Goal: Entertainment & Leisure: Consume media (video, audio)

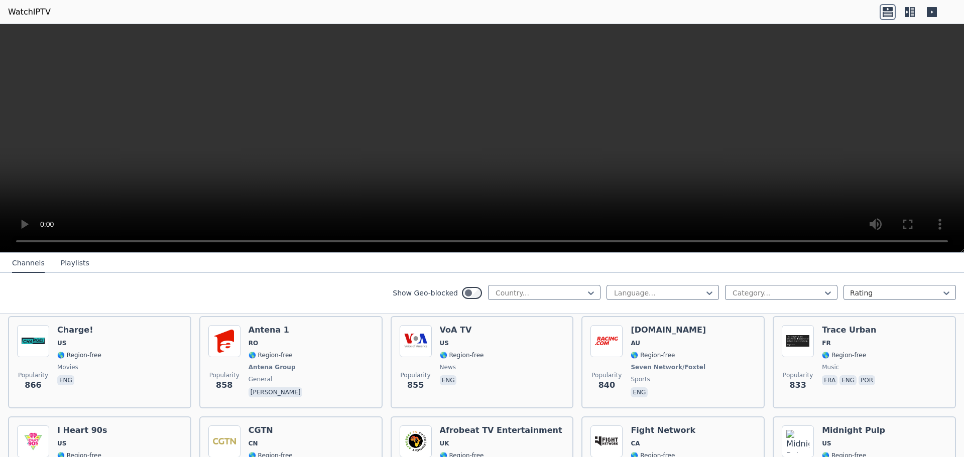
scroll to position [1405, 0]
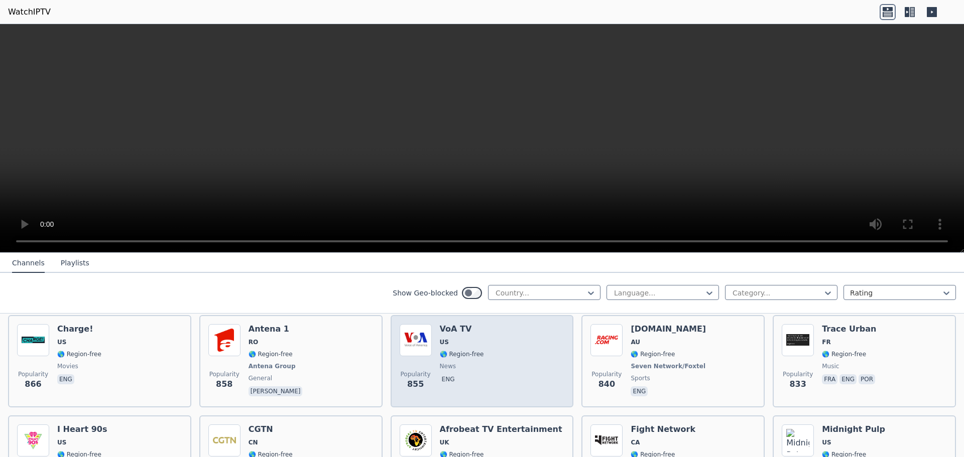
click at [461, 324] on h6 "VoA TV" at bounding box center [462, 329] width 44 height 10
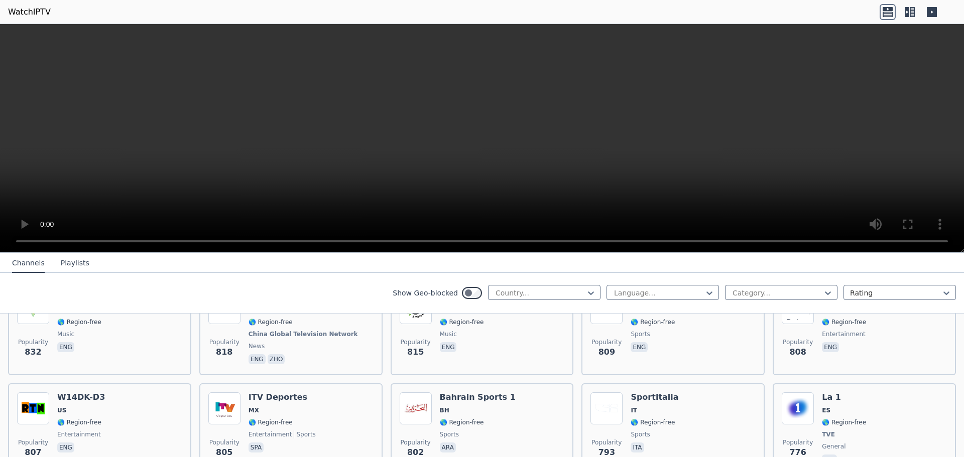
scroll to position [1606, 0]
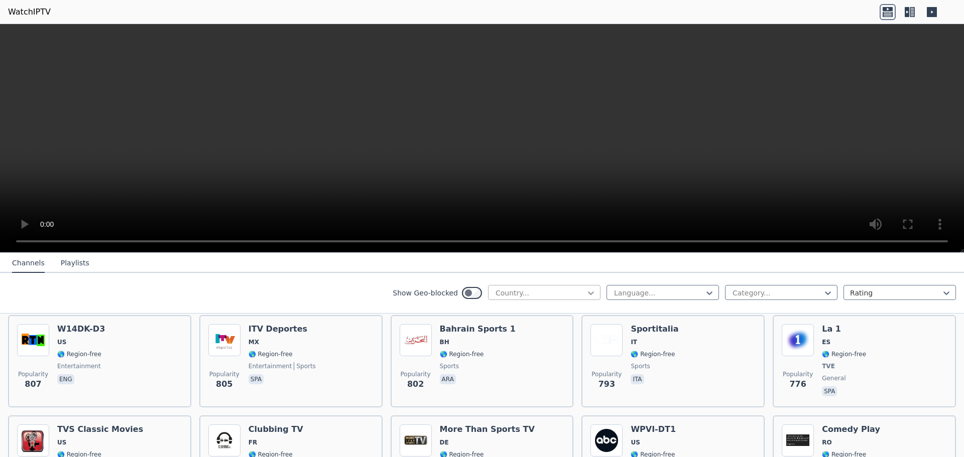
click at [588, 294] on icon at bounding box center [591, 294] width 6 height 4
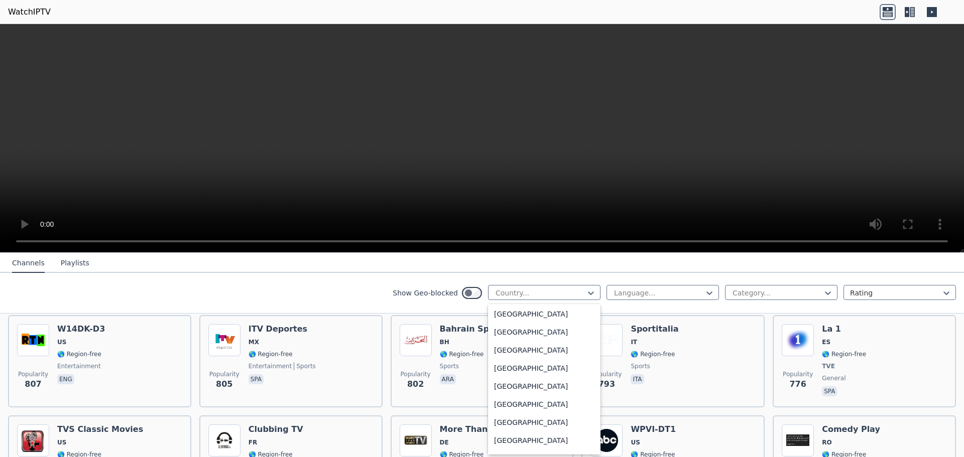
scroll to position [3440, 0]
click at [527, 426] on div "[GEOGRAPHIC_DATA]" at bounding box center [544, 426] width 112 height 18
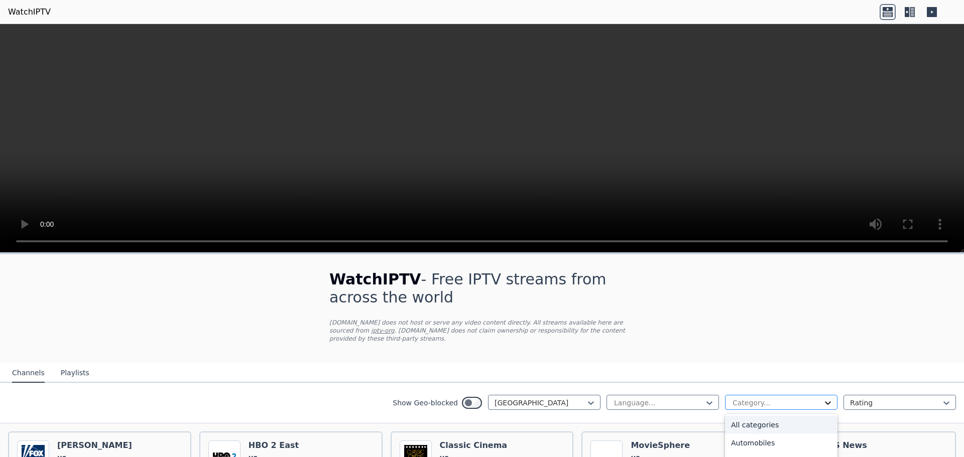
click at [825, 402] on icon at bounding box center [828, 404] width 6 height 4
click at [760, 432] on div "General" at bounding box center [781, 441] width 112 height 18
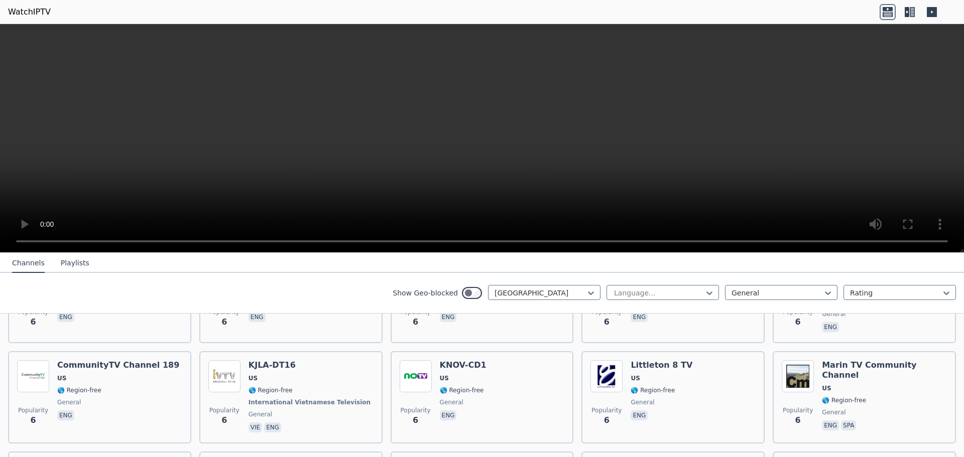
scroll to position [1276, 0]
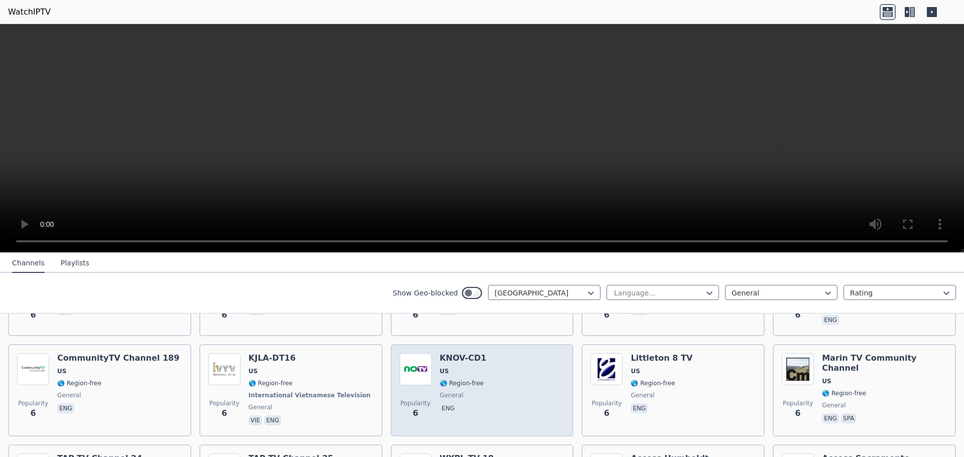
click at [458, 353] on h6 "KNOV-CD1" at bounding box center [463, 358] width 47 height 10
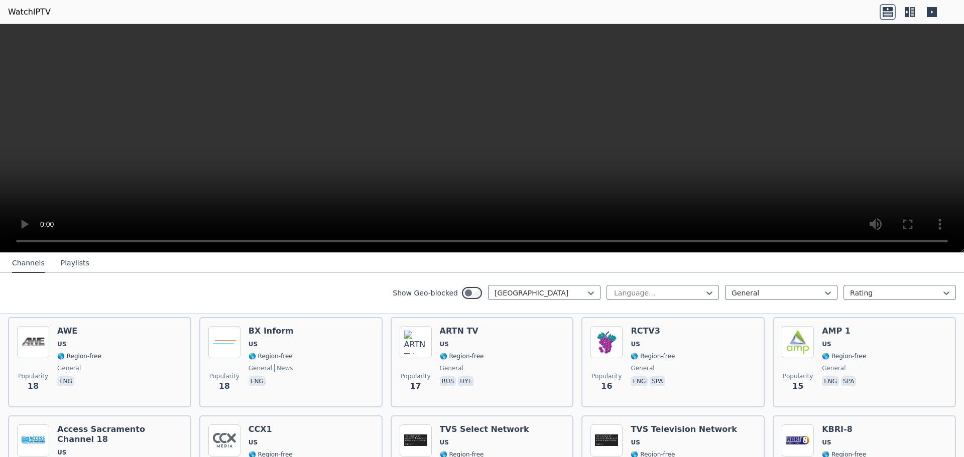
scroll to position [223, 0]
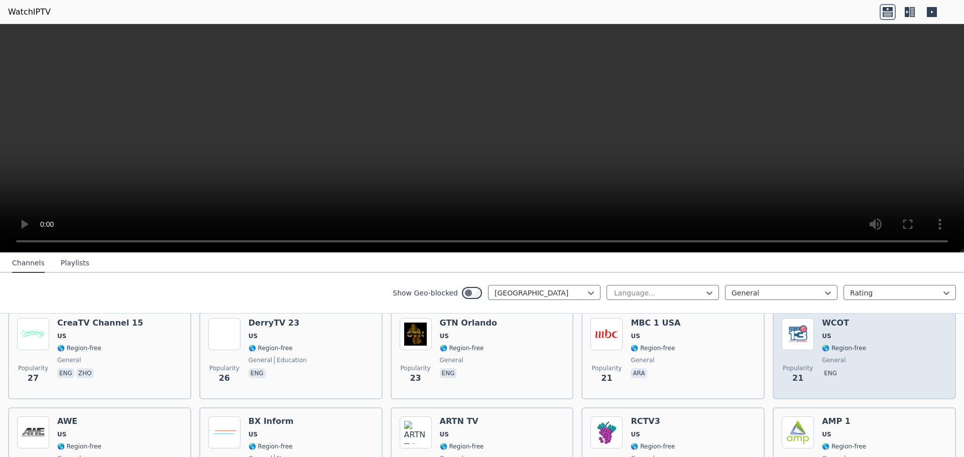
click at [828, 318] on h6 "WCOT" at bounding box center [844, 323] width 44 height 10
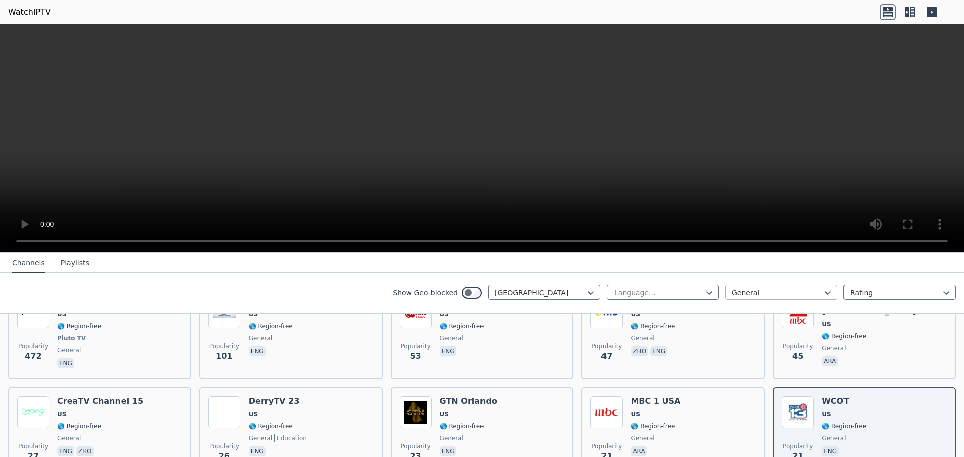
scroll to position [122, 0]
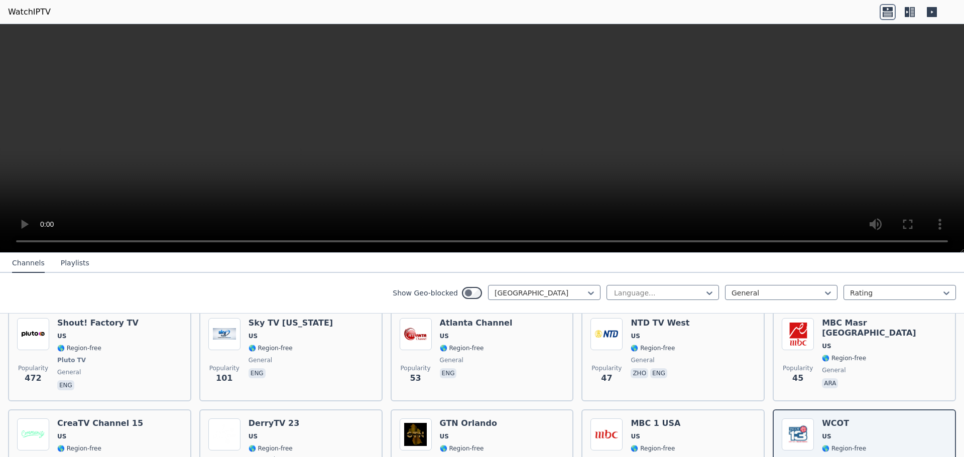
click at [631, 184] on video at bounding box center [482, 138] width 964 height 229
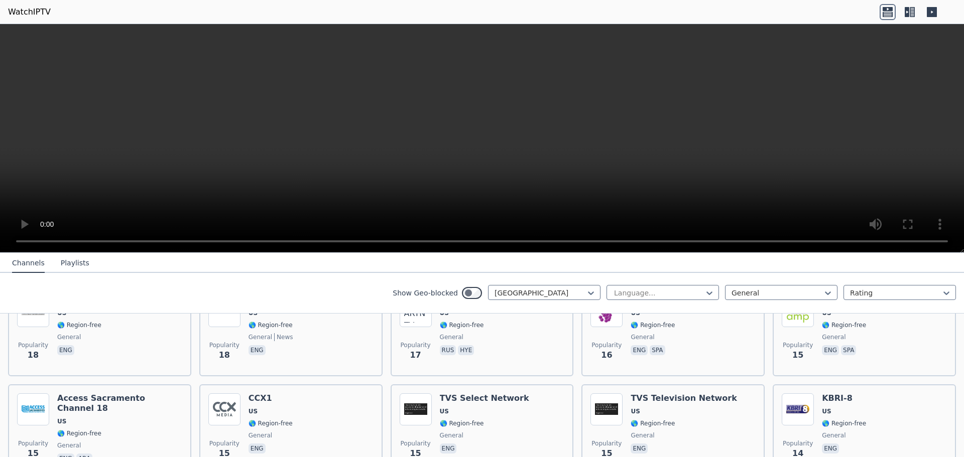
scroll to position [358, 0]
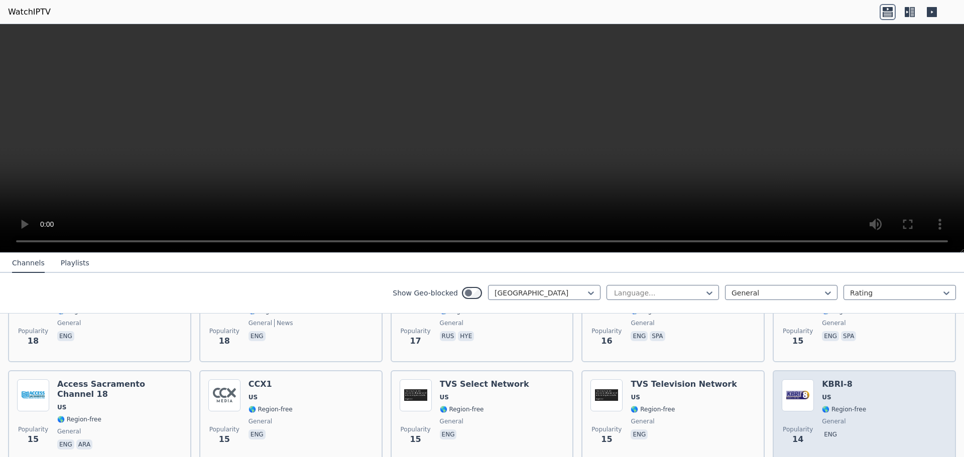
click at [828, 379] on h6 "KBRI-8" at bounding box center [844, 384] width 44 height 10
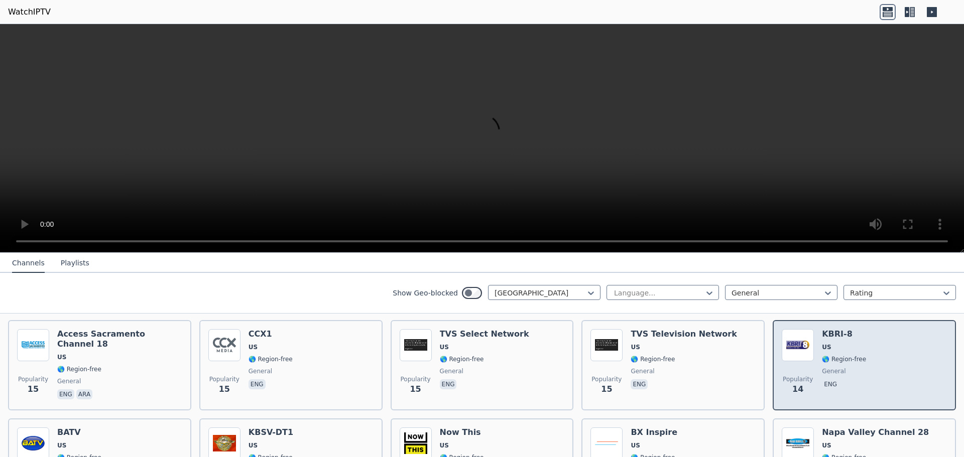
scroll to position [459, 0]
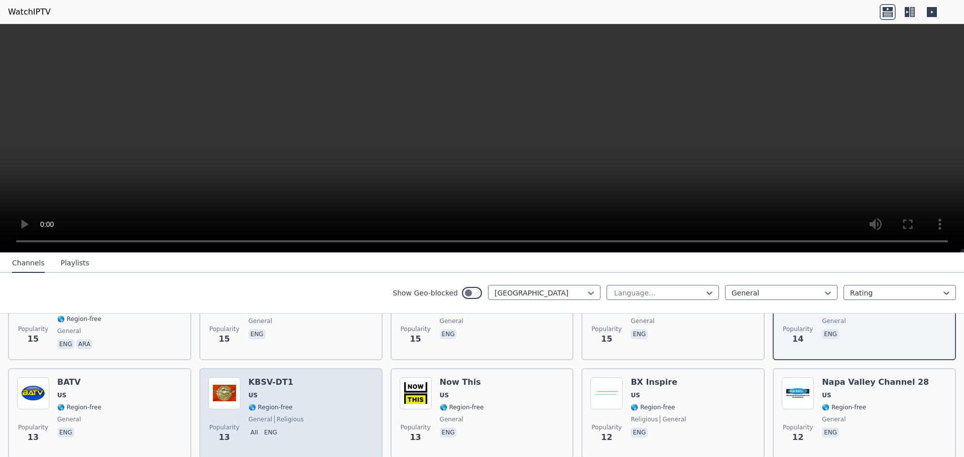
click at [275, 377] on h6 "KBSV-DT1" at bounding box center [275, 382] width 55 height 10
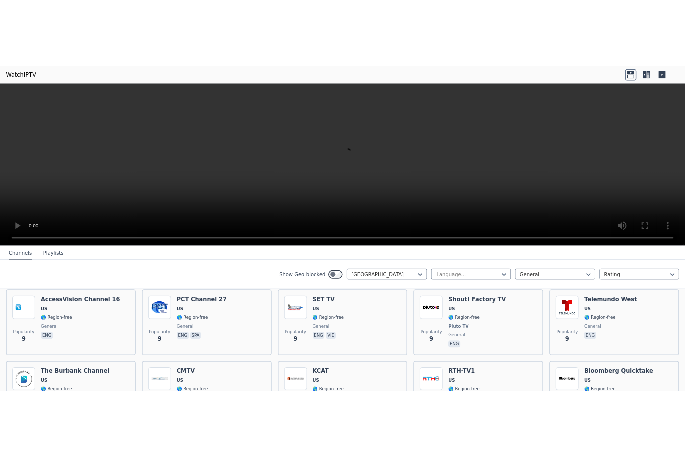
scroll to position [860, 0]
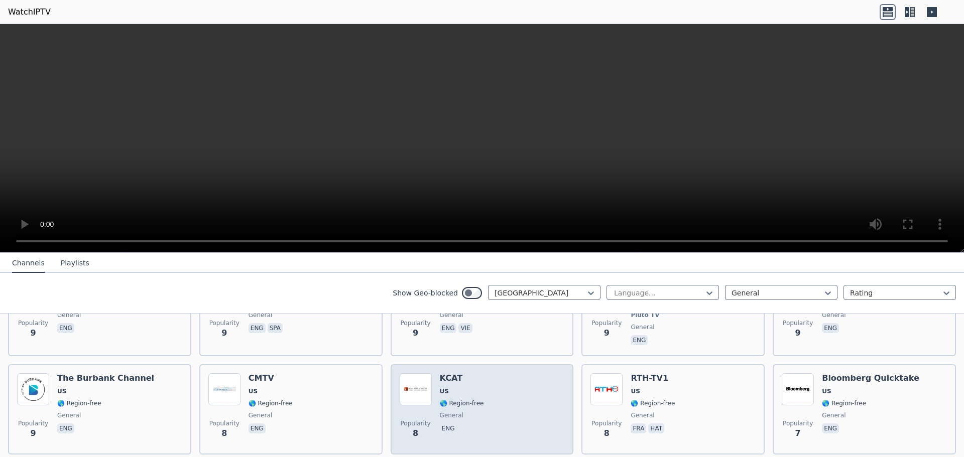
click at [450, 373] on h6 "KCAT" at bounding box center [462, 378] width 44 height 10
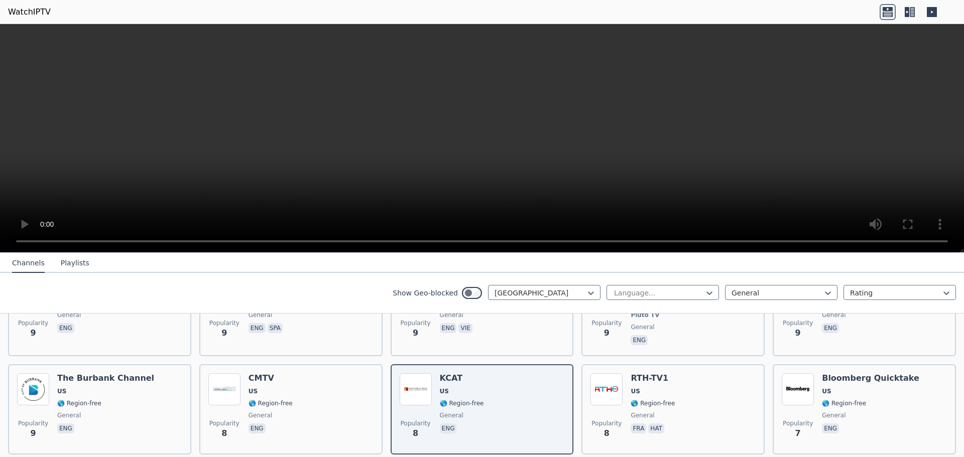
click at [627, 136] on video at bounding box center [482, 138] width 964 height 229
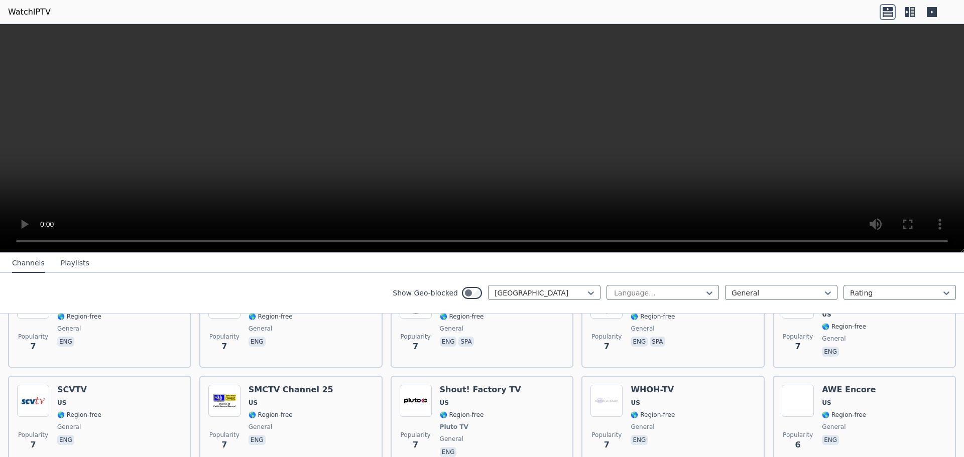
scroll to position [1061, 0]
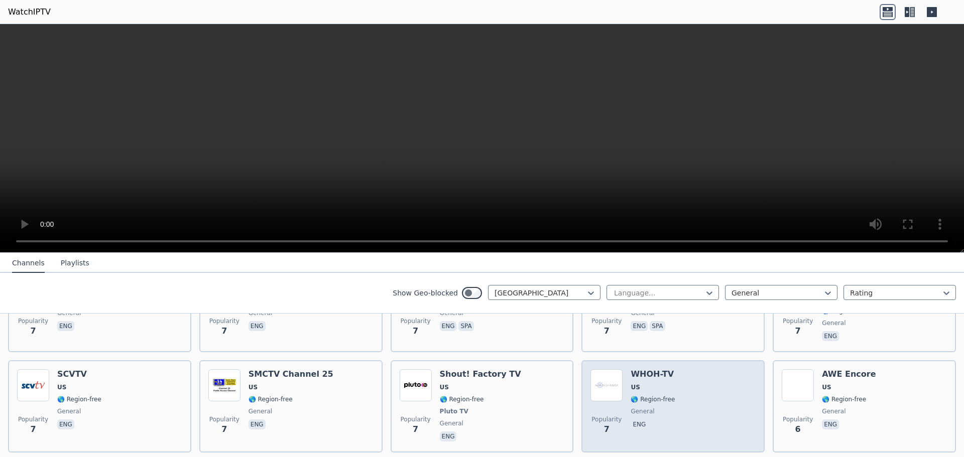
click at [636, 369] on h6 "WHOH-TV" at bounding box center [652, 374] width 44 height 10
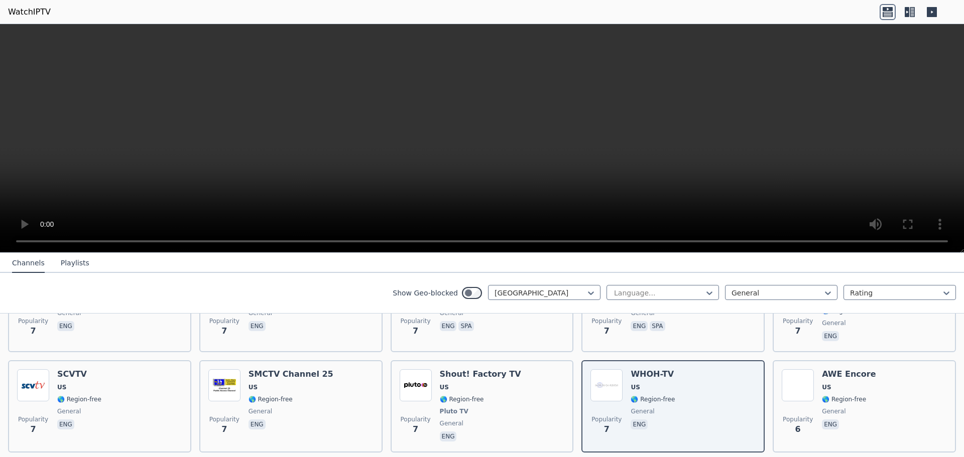
click at [503, 121] on video at bounding box center [482, 138] width 964 height 229
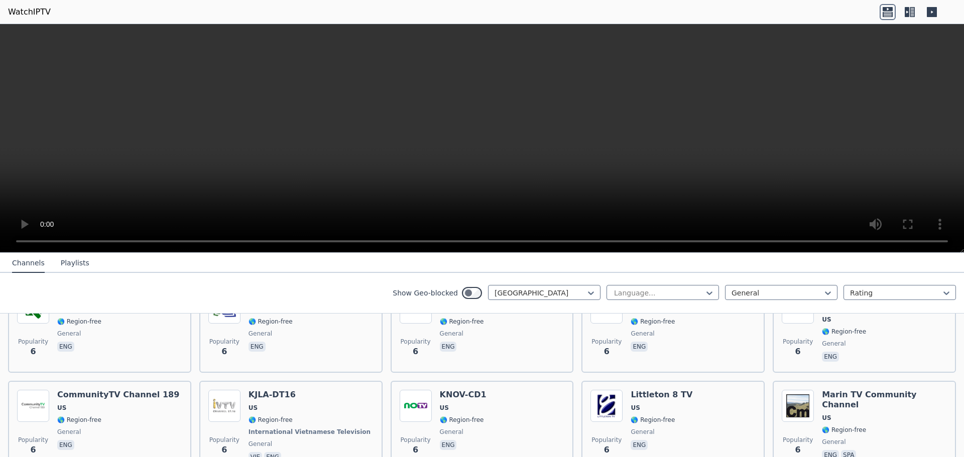
scroll to position [1260, 0]
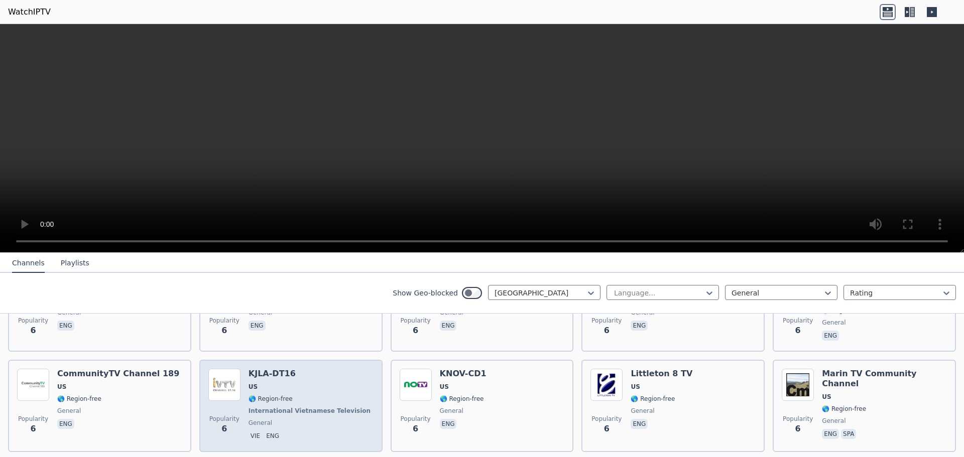
click at [271, 369] on h6 "KJLA-DT16" at bounding box center [310, 374] width 124 height 10
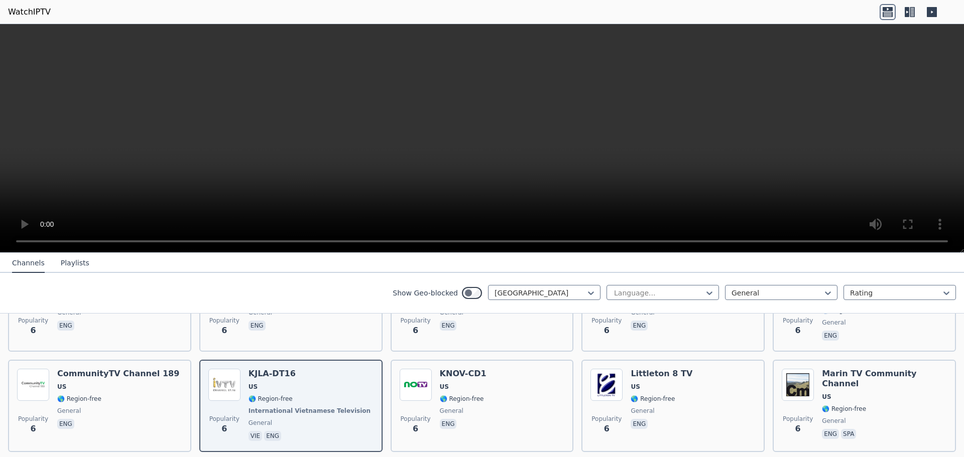
click at [628, 161] on video at bounding box center [482, 138] width 964 height 229
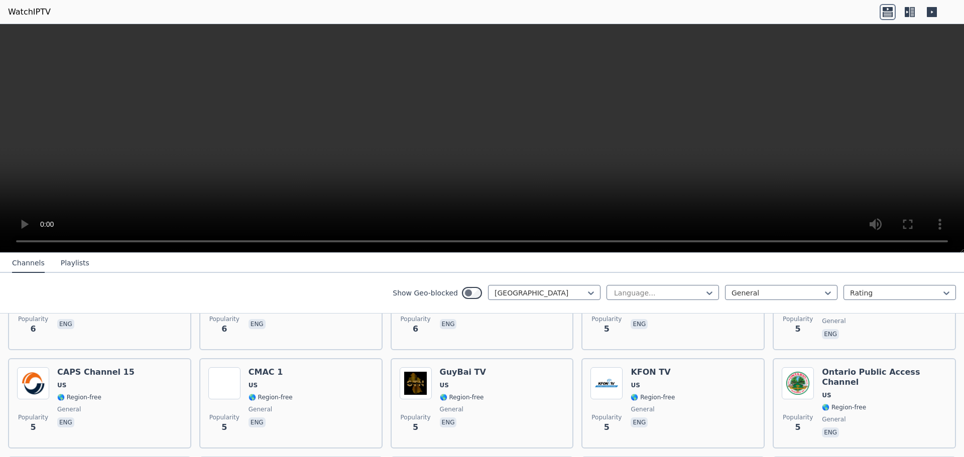
scroll to position [1461, 0]
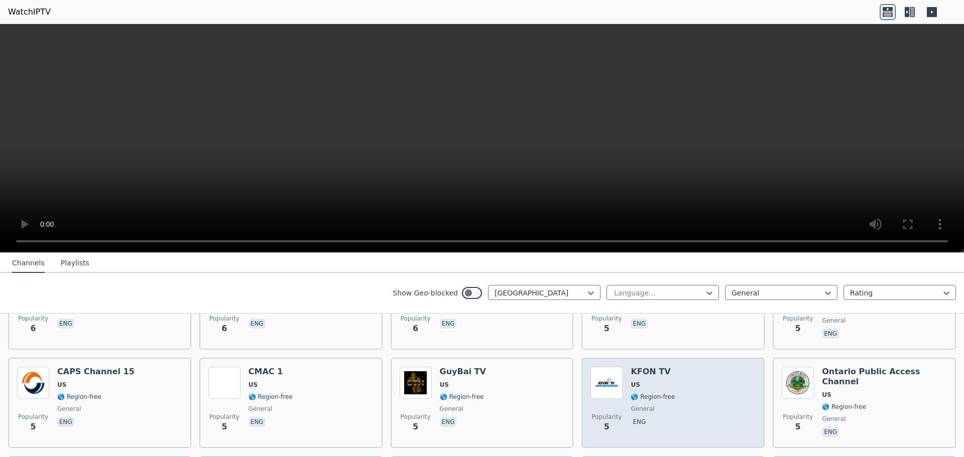
click at [635, 367] on h6 "KFON TV" at bounding box center [652, 372] width 44 height 10
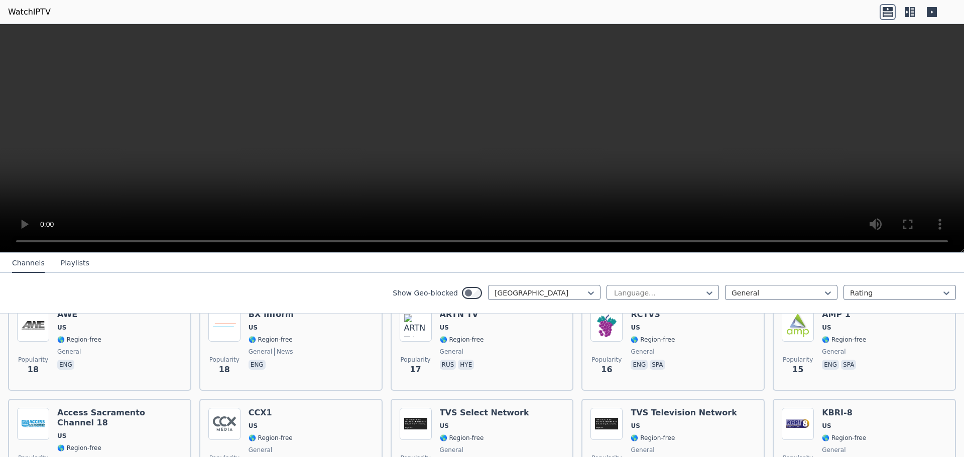
scroll to position [122, 0]
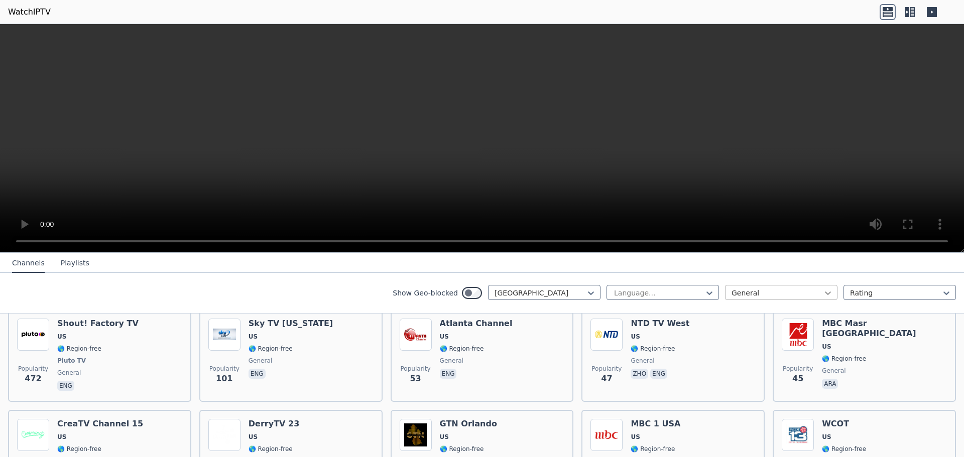
click at [823, 295] on icon at bounding box center [828, 293] width 10 height 10
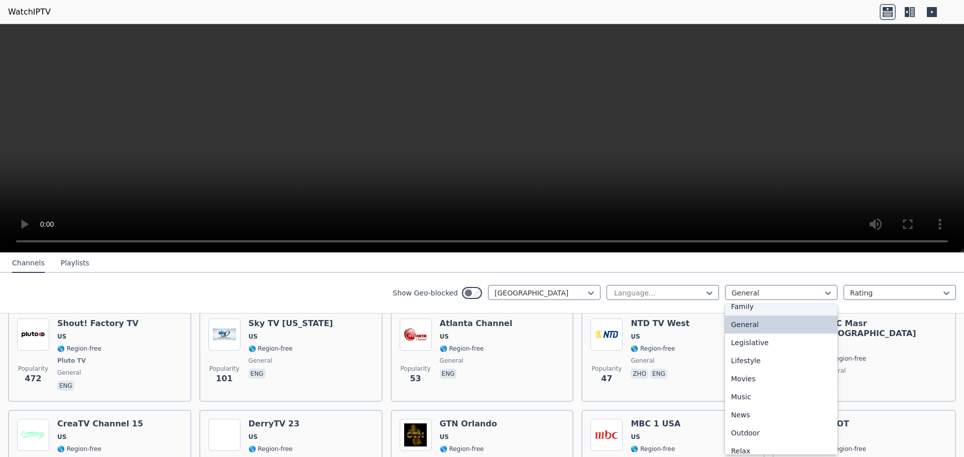
scroll to position [251, 0]
click at [758, 317] on div "Lifestyle" at bounding box center [781, 317] width 112 height 18
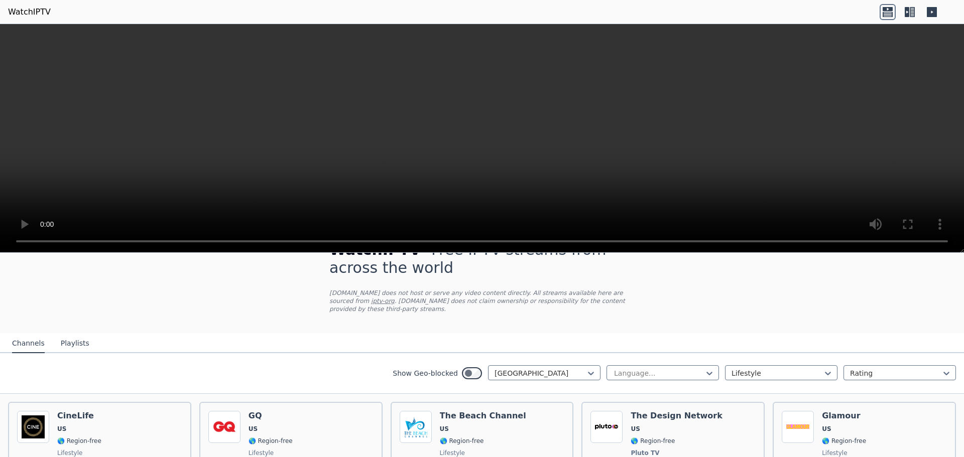
scroll to position [100, 0]
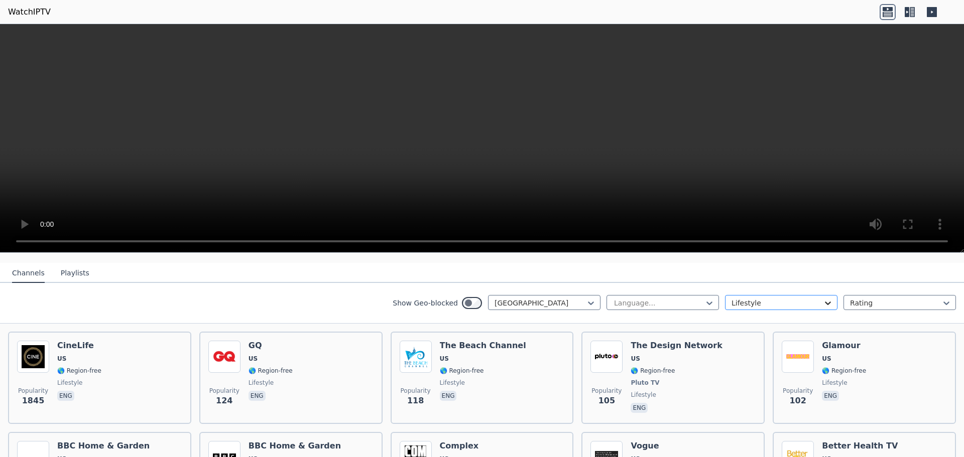
click at [823, 298] on icon at bounding box center [828, 303] width 10 height 10
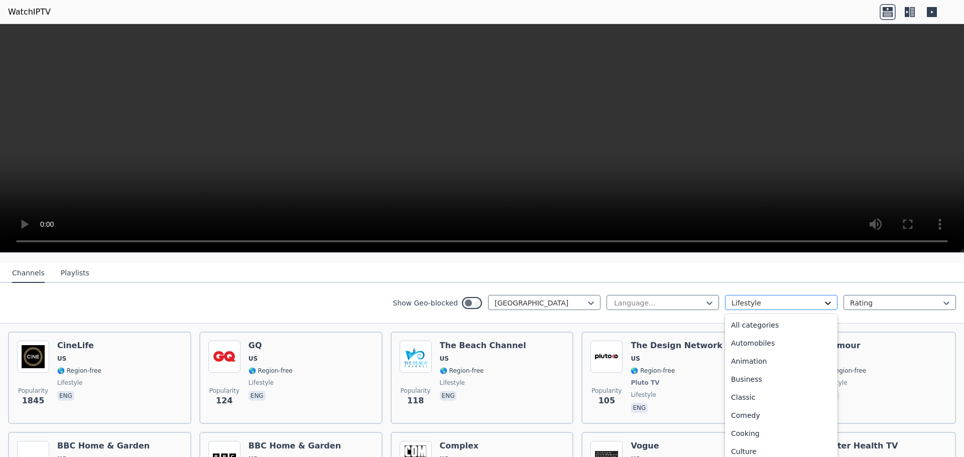
scroll to position [128, 0]
click at [763, 333] on div "Documentary" at bounding box center [781, 341] width 112 height 18
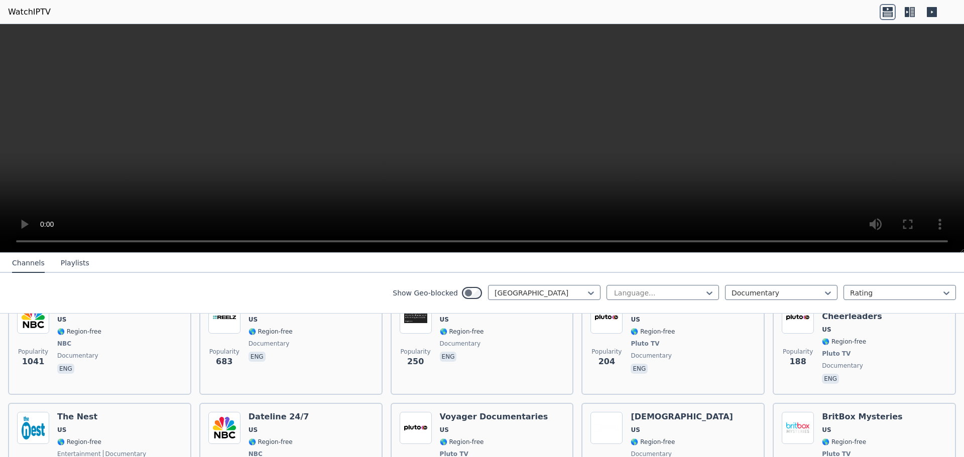
scroll to position [64, 0]
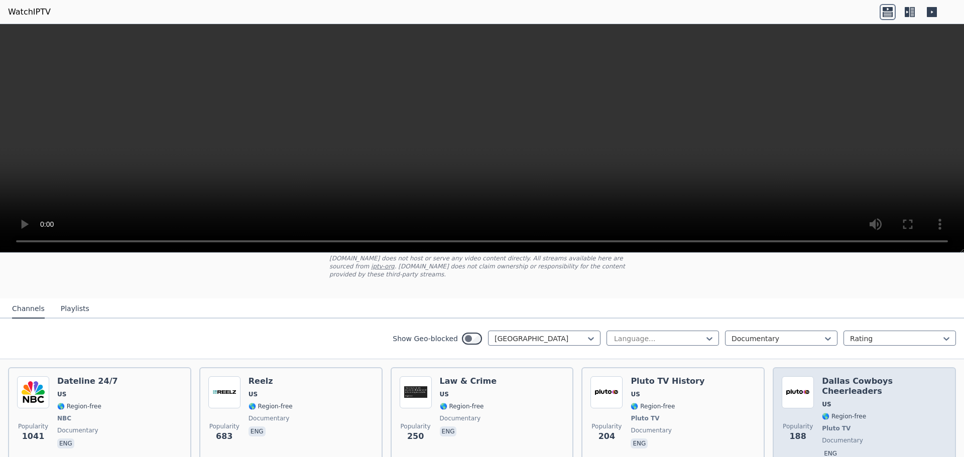
click at [854, 376] on h6 "Dallas Cowboys Cheerleaders" at bounding box center [884, 386] width 125 height 20
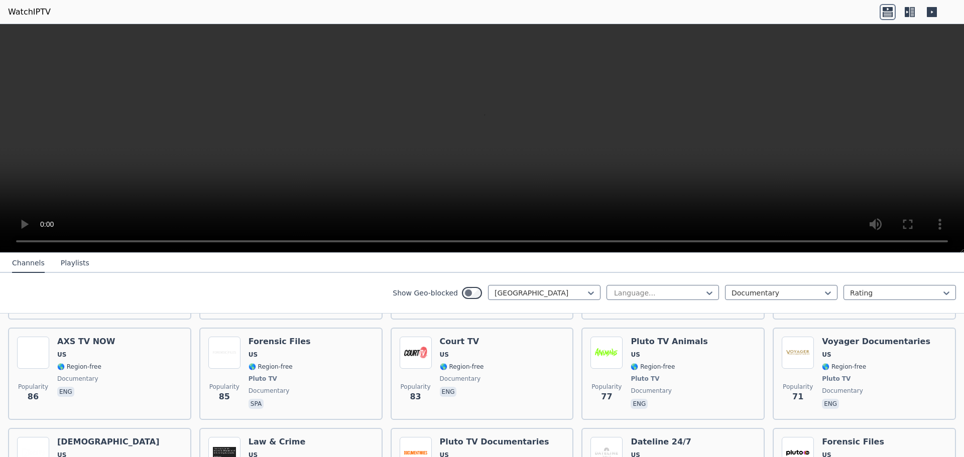
scroll to position [315, 0]
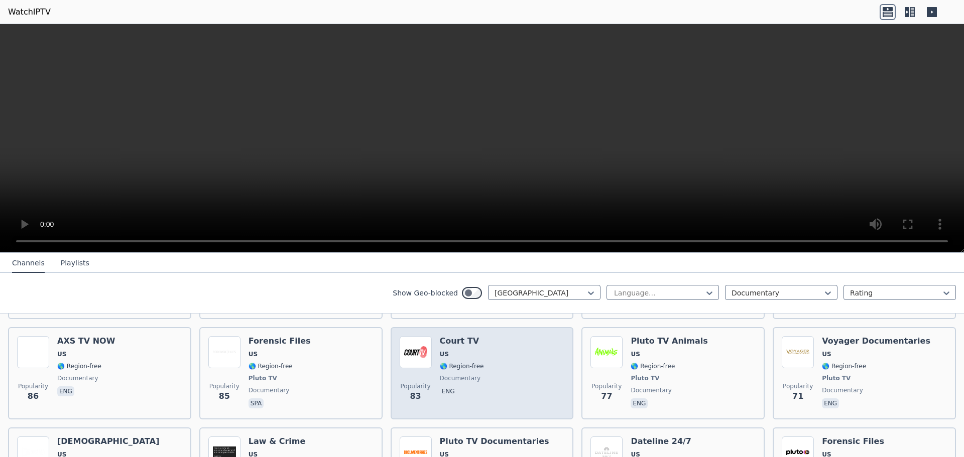
click at [463, 336] on h6 "Court TV" at bounding box center [462, 341] width 44 height 10
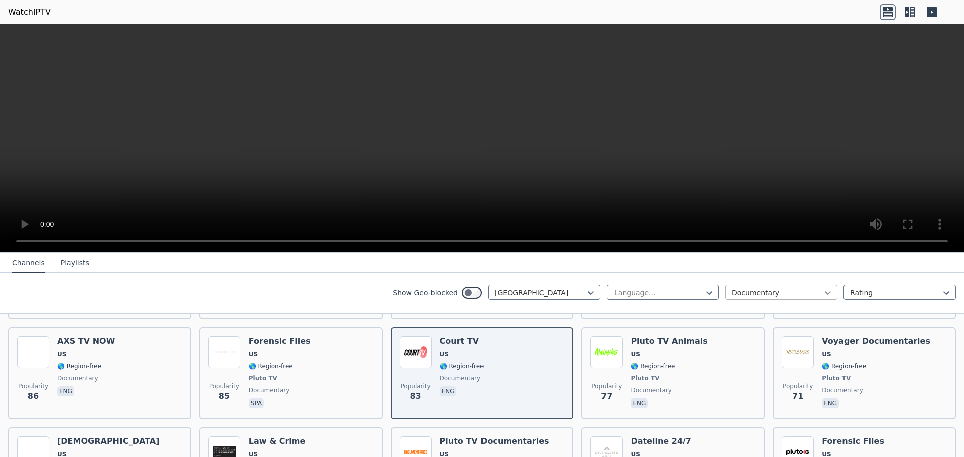
click at [824, 295] on icon at bounding box center [828, 293] width 10 height 10
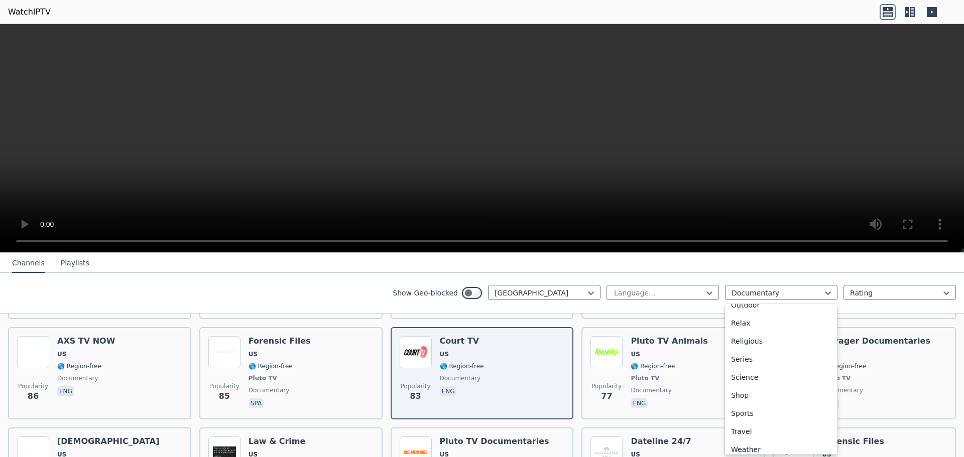
scroll to position [341, 0]
click at [763, 445] on div "Weather" at bounding box center [781, 444] width 112 height 18
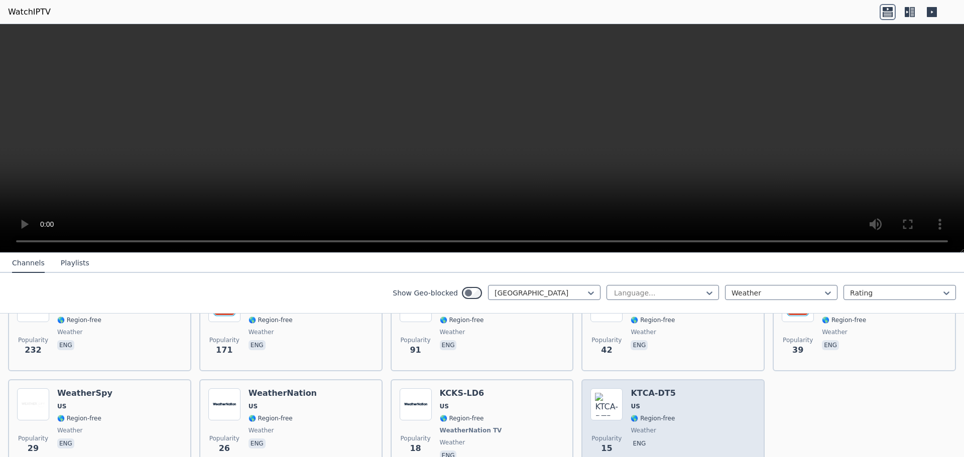
scroll to position [100, 0]
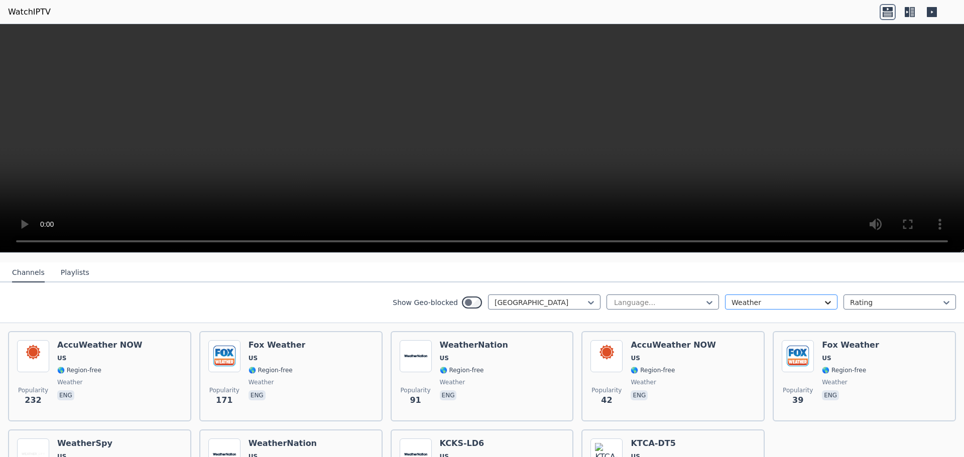
click at [825, 301] on icon at bounding box center [828, 303] width 6 height 4
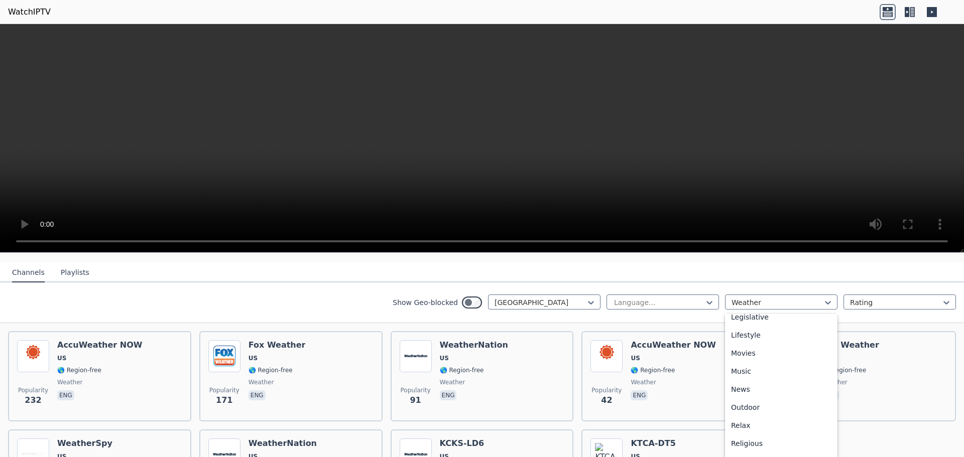
scroll to position [239, 0]
click at [739, 384] on div "News" at bounding box center [781, 393] width 112 height 18
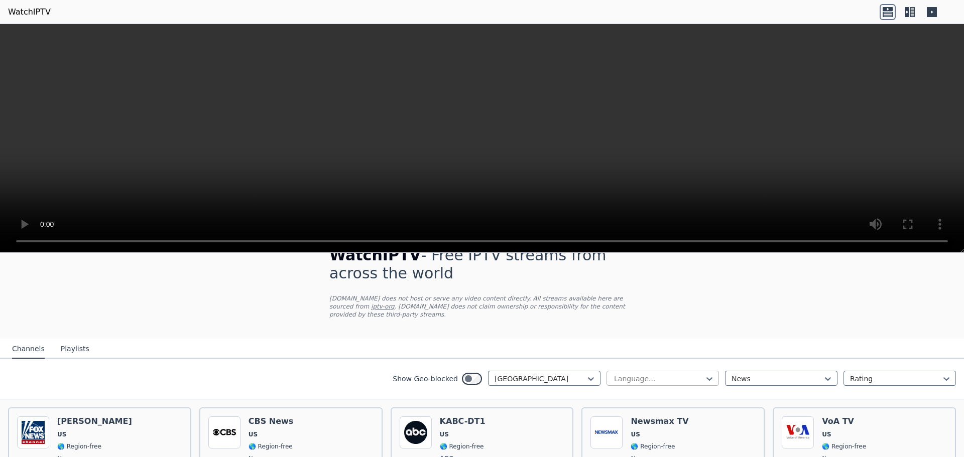
scroll to position [100, 0]
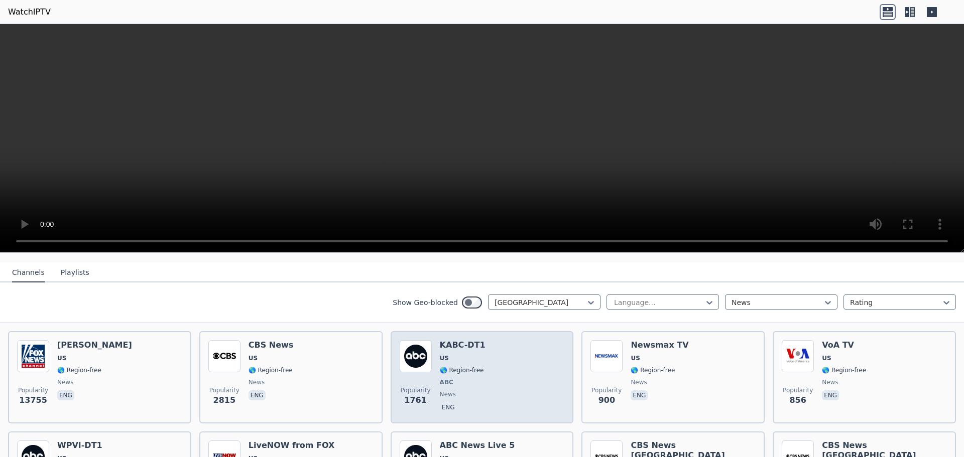
click at [460, 340] on h6 "KABC-DT1" at bounding box center [463, 345] width 46 height 10
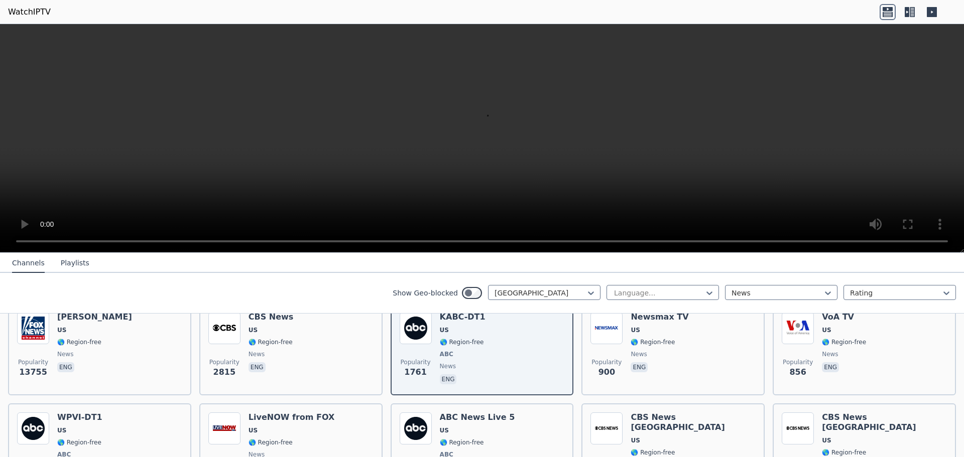
scroll to position [151, 0]
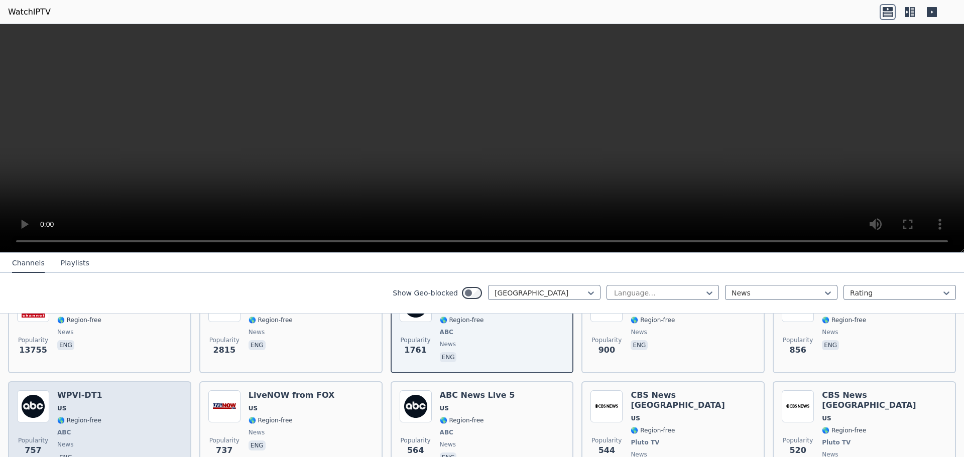
click at [88, 390] on h6 "WPVI-DT1" at bounding box center [79, 395] width 45 height 10
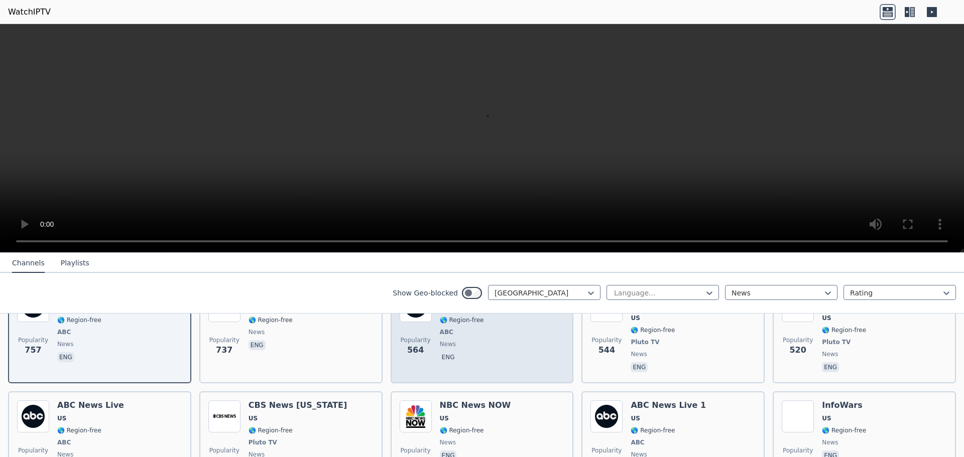
scroll to position [201, 0]
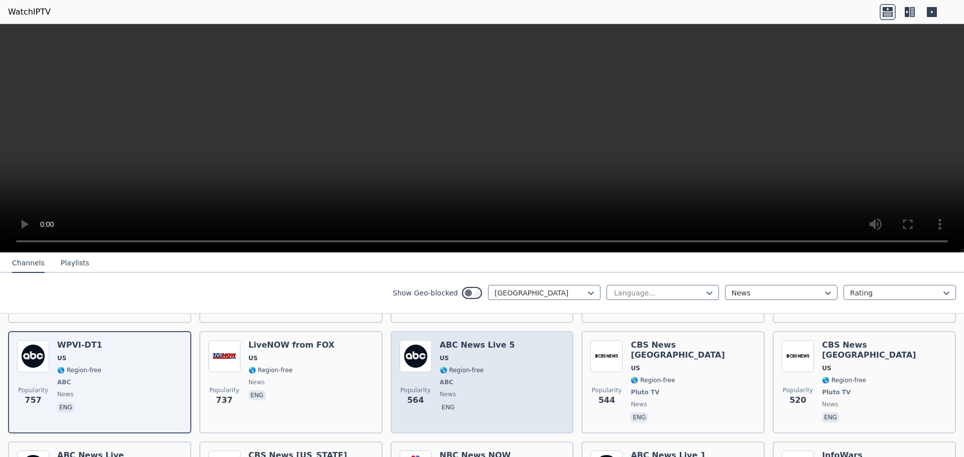
click at [483, 340] on h6 "ABC News Live 5" at bounding box center [477, 345] width 75 height 10
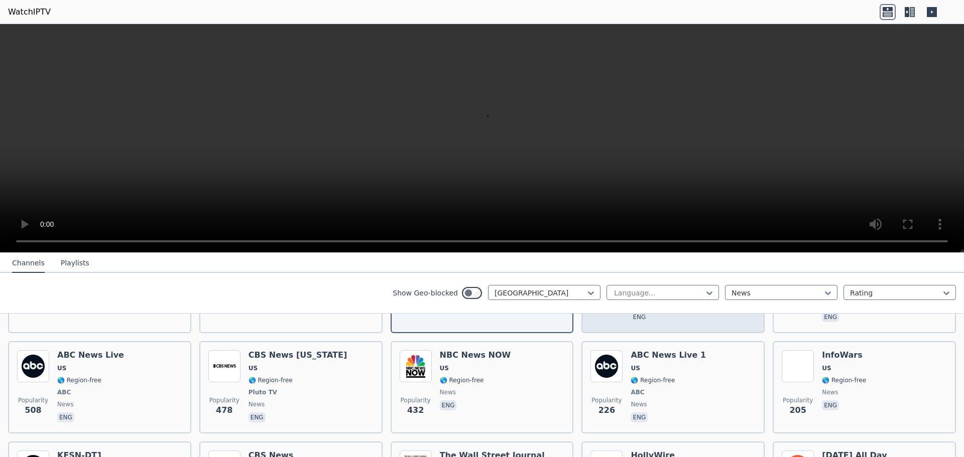
scroll to position [402, 0]
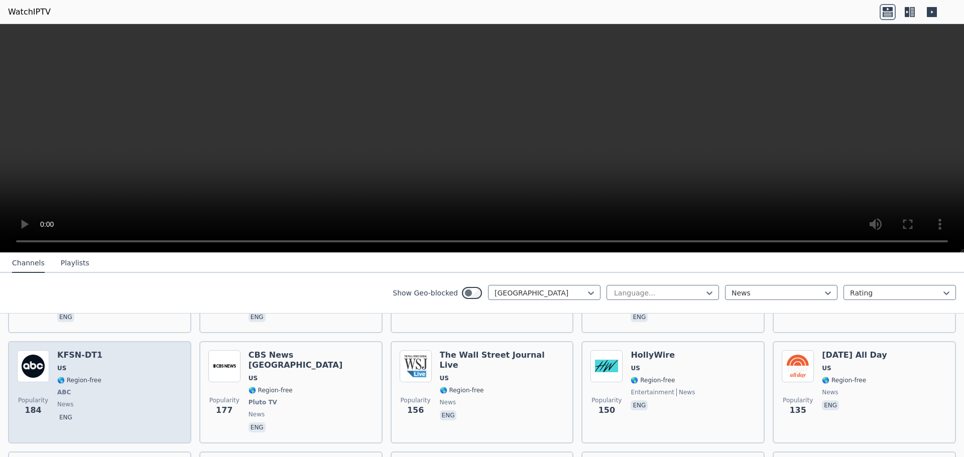
click at [89, 350] on h6 "KFSN-DT1" at bounding box center [79, 355] width 45 height 10
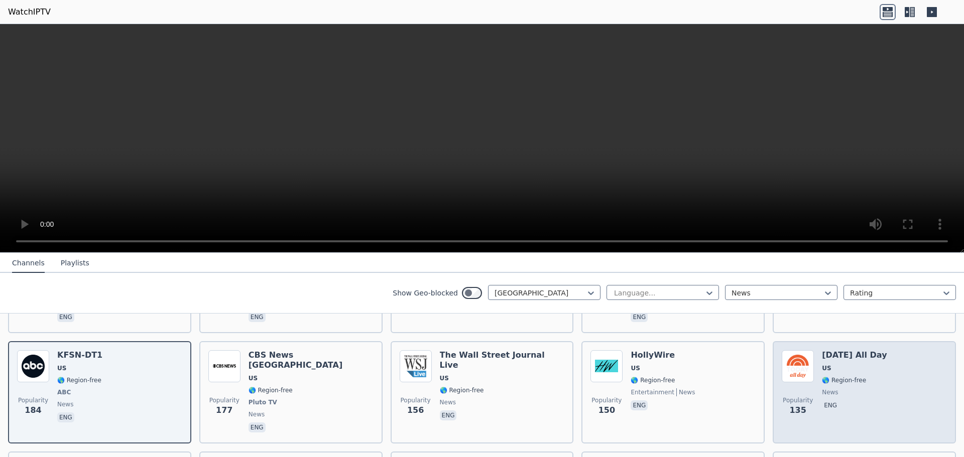
click at [849, 350] on h6 "[DATE] All Day" at bounding box center [854, 355] width 65 height 10
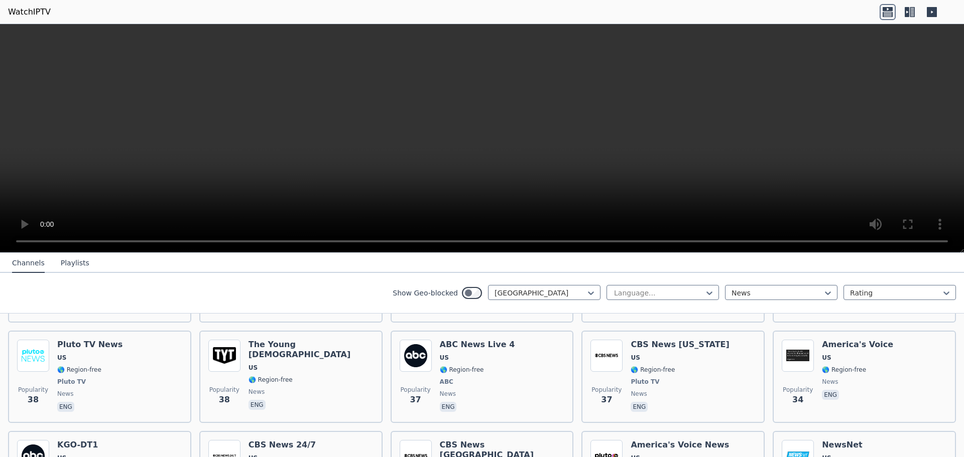
scroll to position [975, 0]
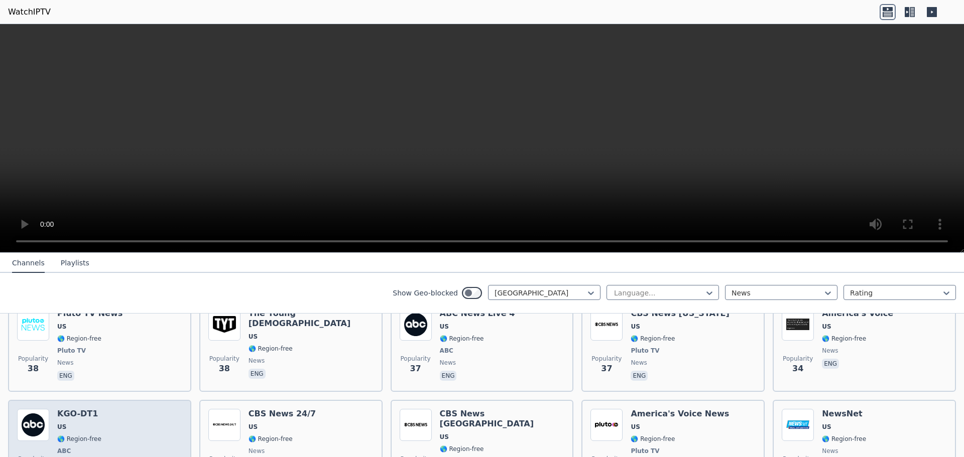
click at [81, 409] on h6 "KGO-DT1" at bounding box center [79, 414] width 44 height 10
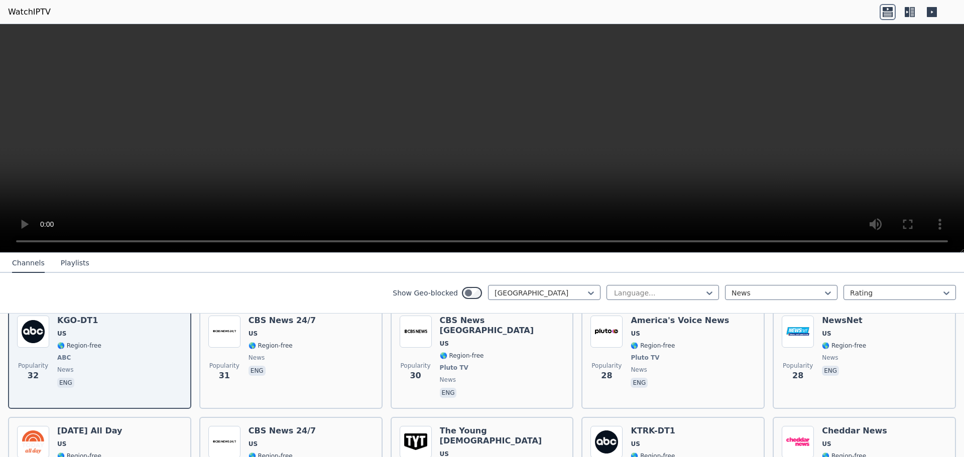
scroll to position [1106, 0]
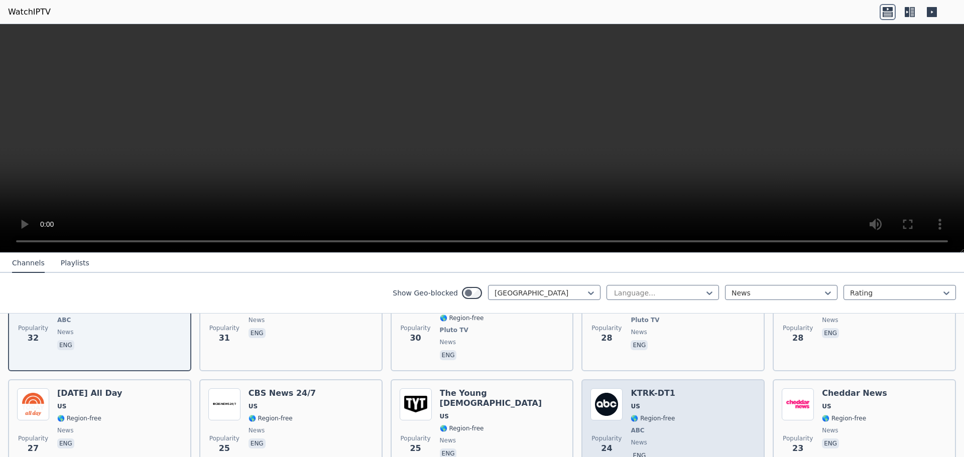
click at [648, 388] on h6 "KTRK-DT1" at bounding box center [652, 393] width 45 height 10
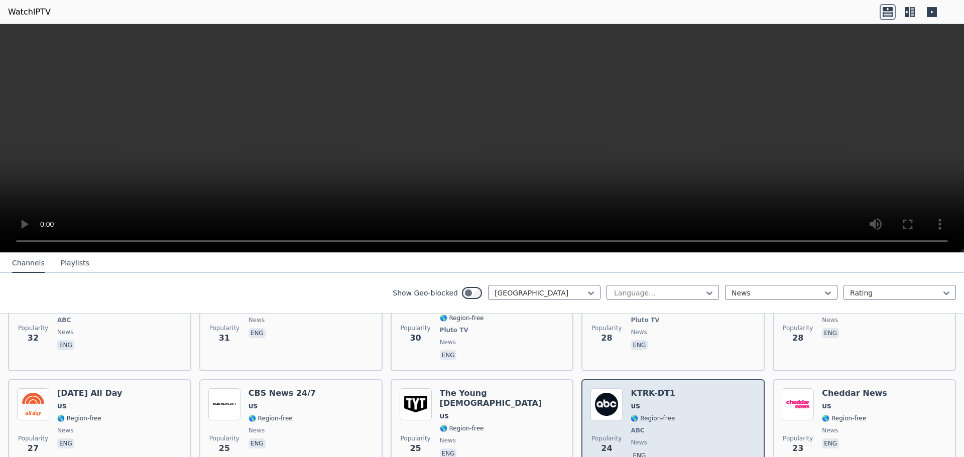
drag, startPoint x: 648, startPoint y: 336, endPoint x: 671, endPoint y: 354, distance: 28.5
click at [671, 388] on div "Popularity 24 KTRK-DT1 US 🌎 Region-free ABC news eng" at bounding box center [672, 425] width 165 height 74
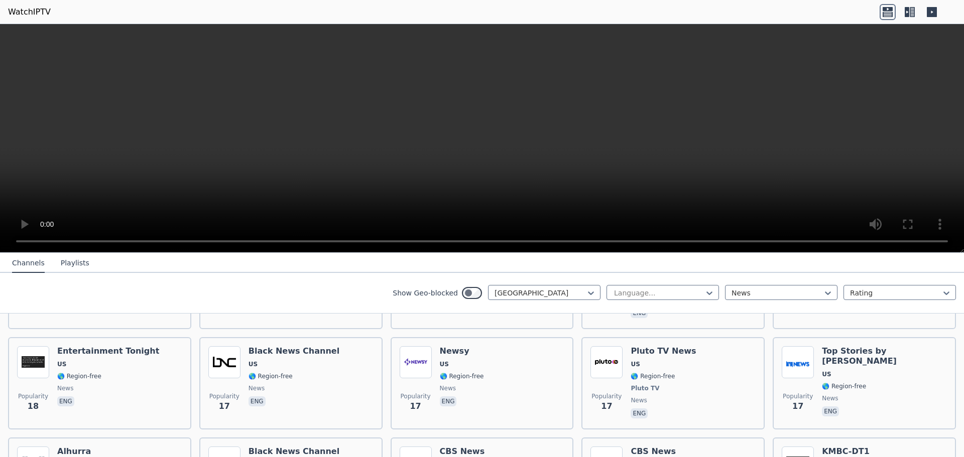
scroll to position [1686, 0]
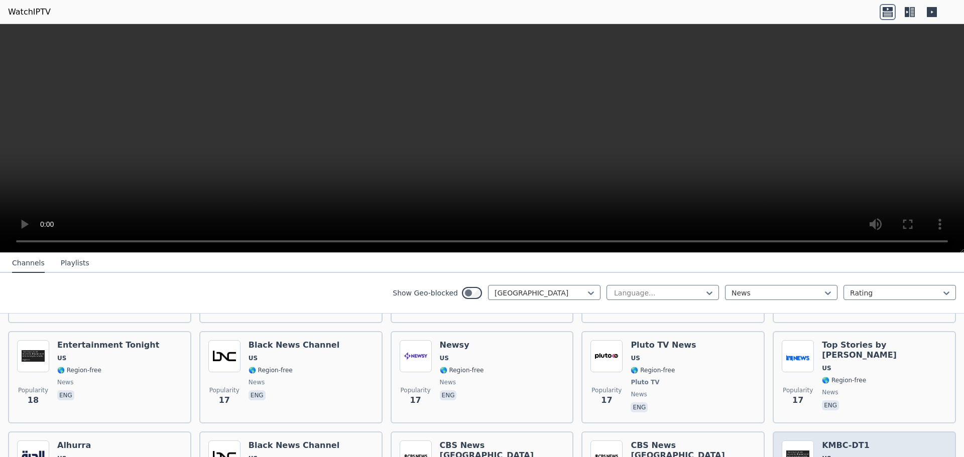
click at [842, 441] on h6 "KMBC-DT1" at bounding box center [846, 446] width 48 height 10
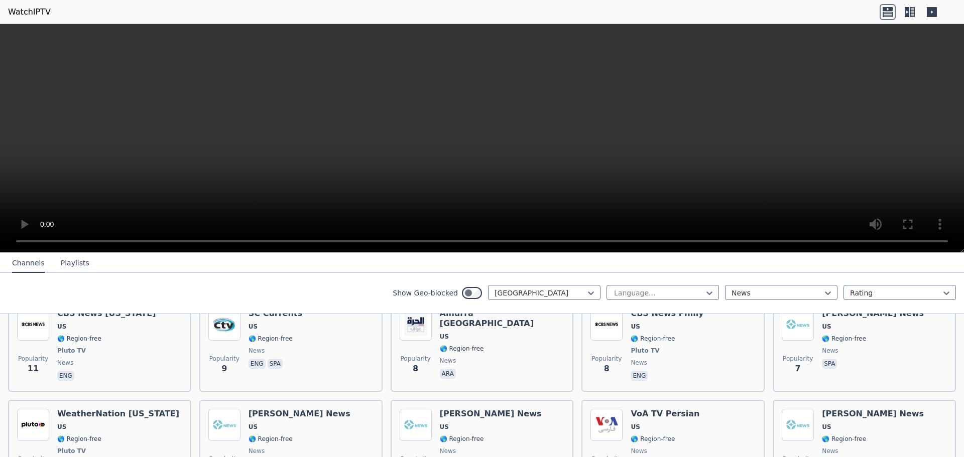
scroll to position [2106, 0]
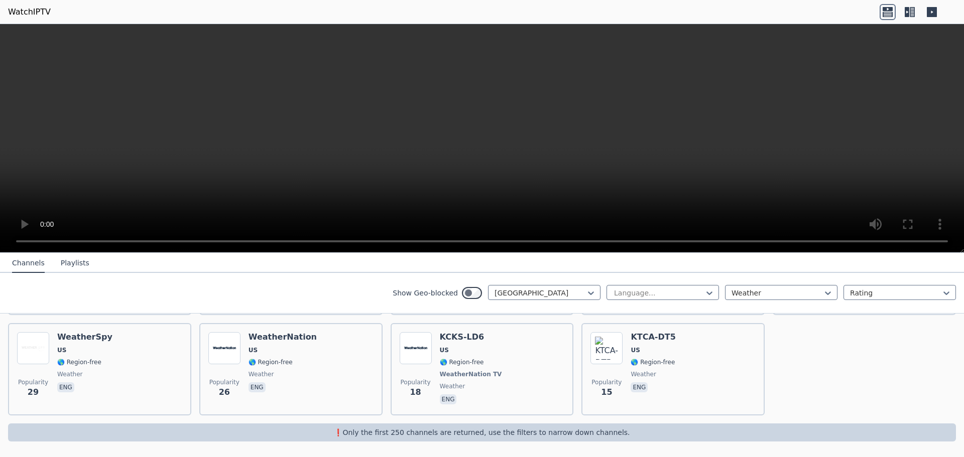
scroll to position [199, 0]
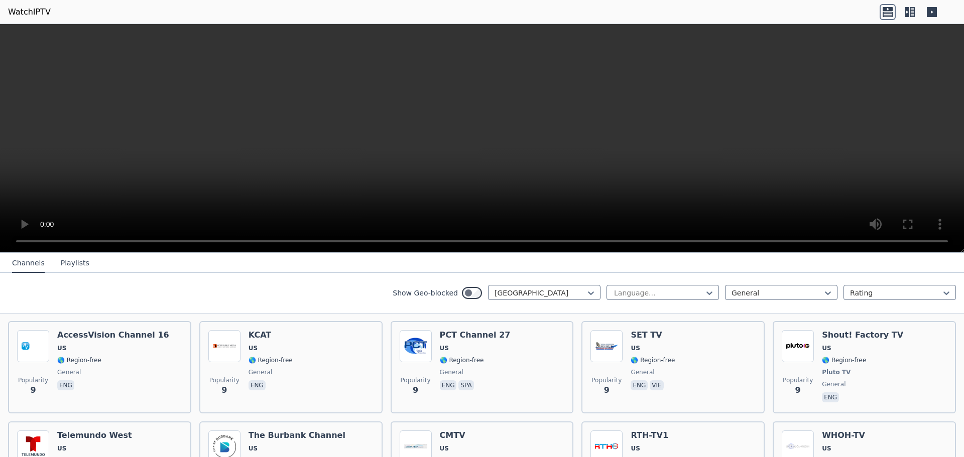
scroll to position [2106, 0]
